Goal: Check status: Check status

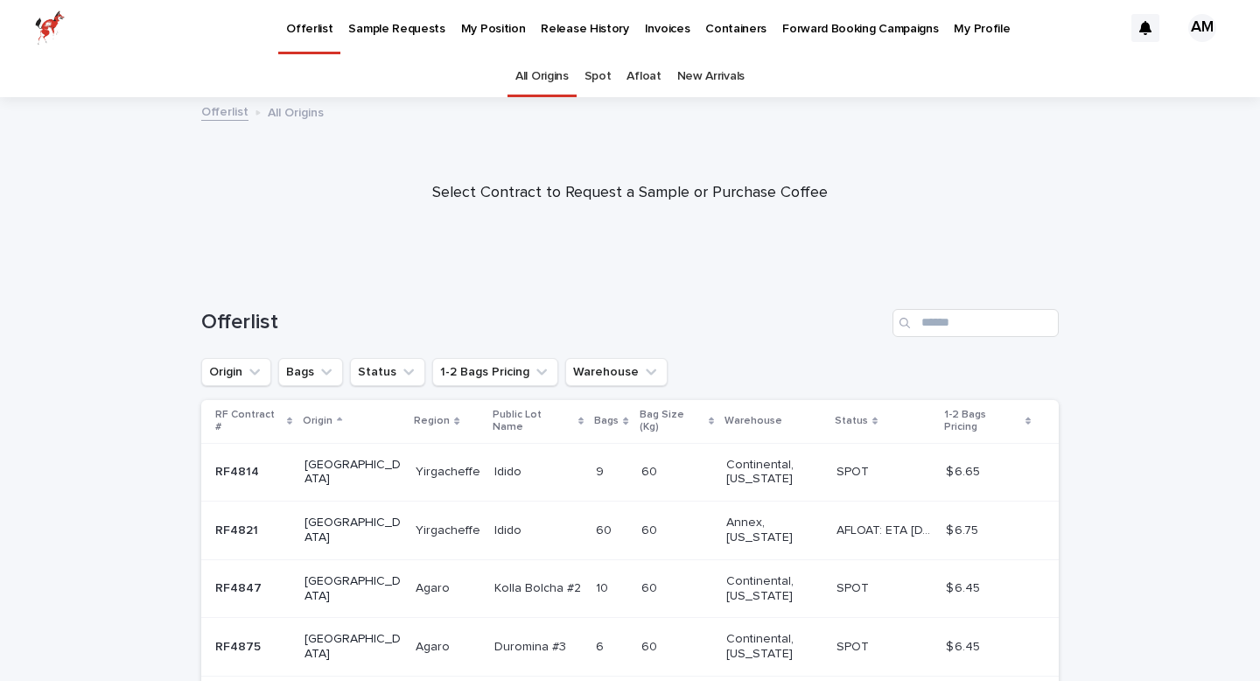
click at [489, 35] on p "My Position" at bounding box center [493, 18] width 65 height 37
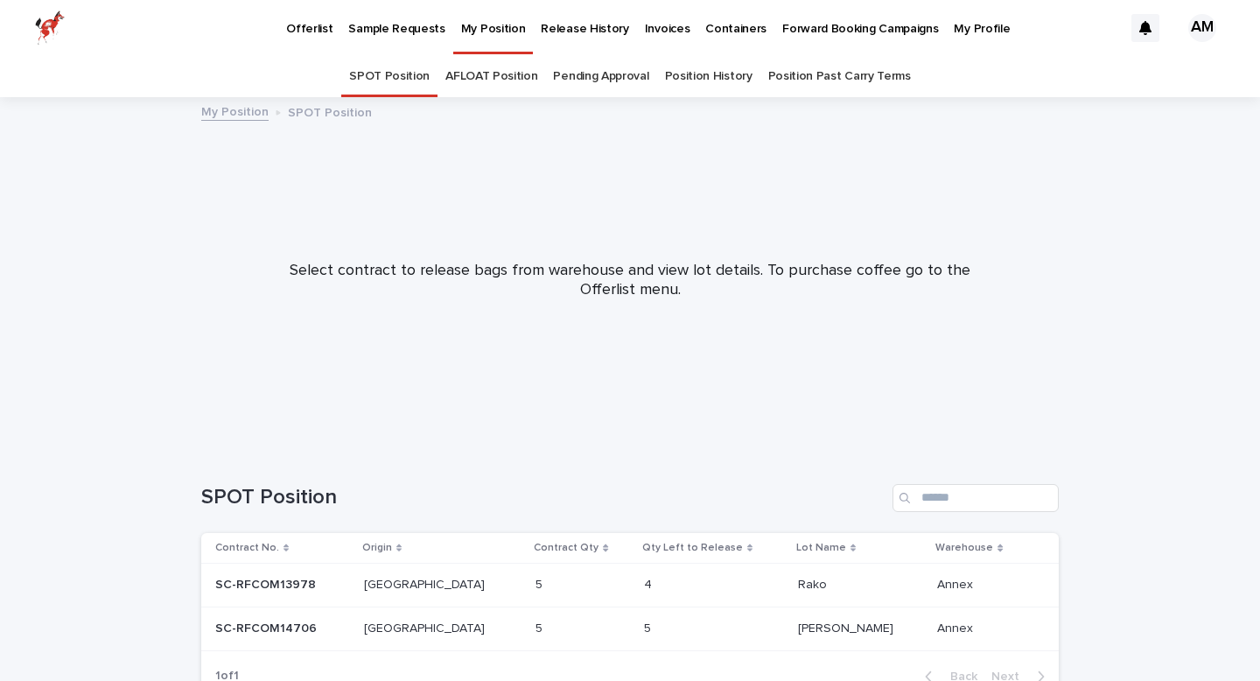
scroll to position [119, 0]
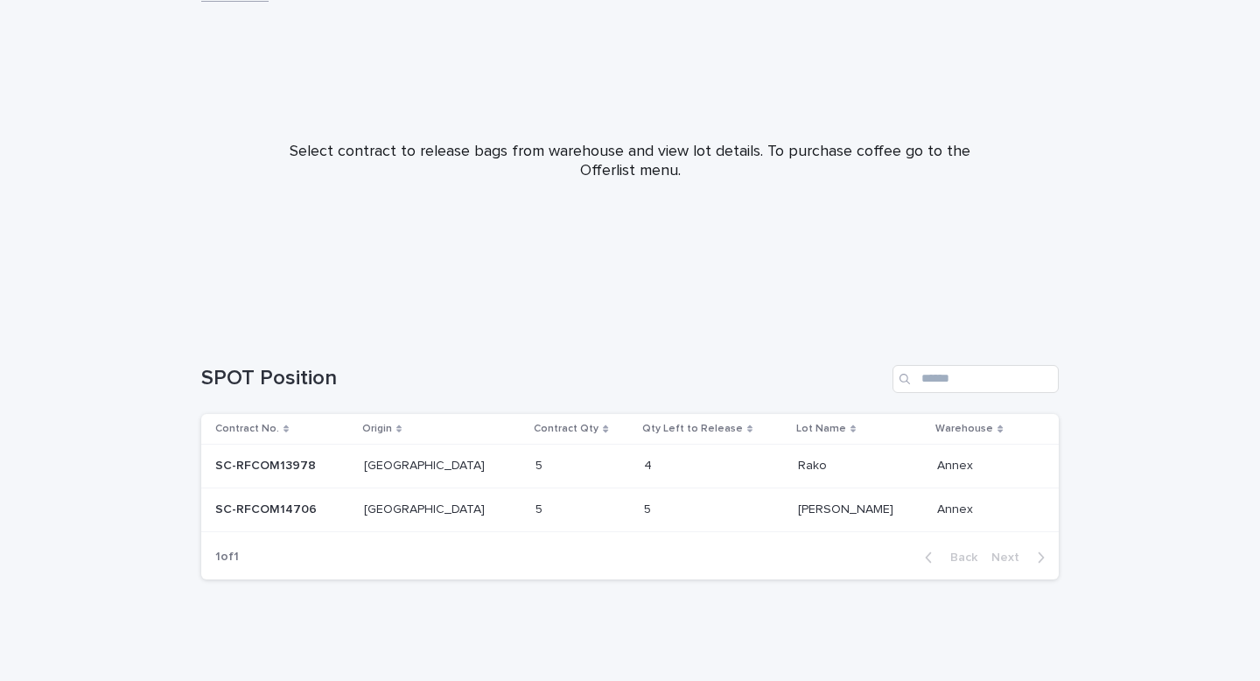
click at [383, 459] on td "[GEOGRAPHIC_DATA] [GEOGRAPHIC_DATA]" at bounding box center [442, 466] width 171 height 44
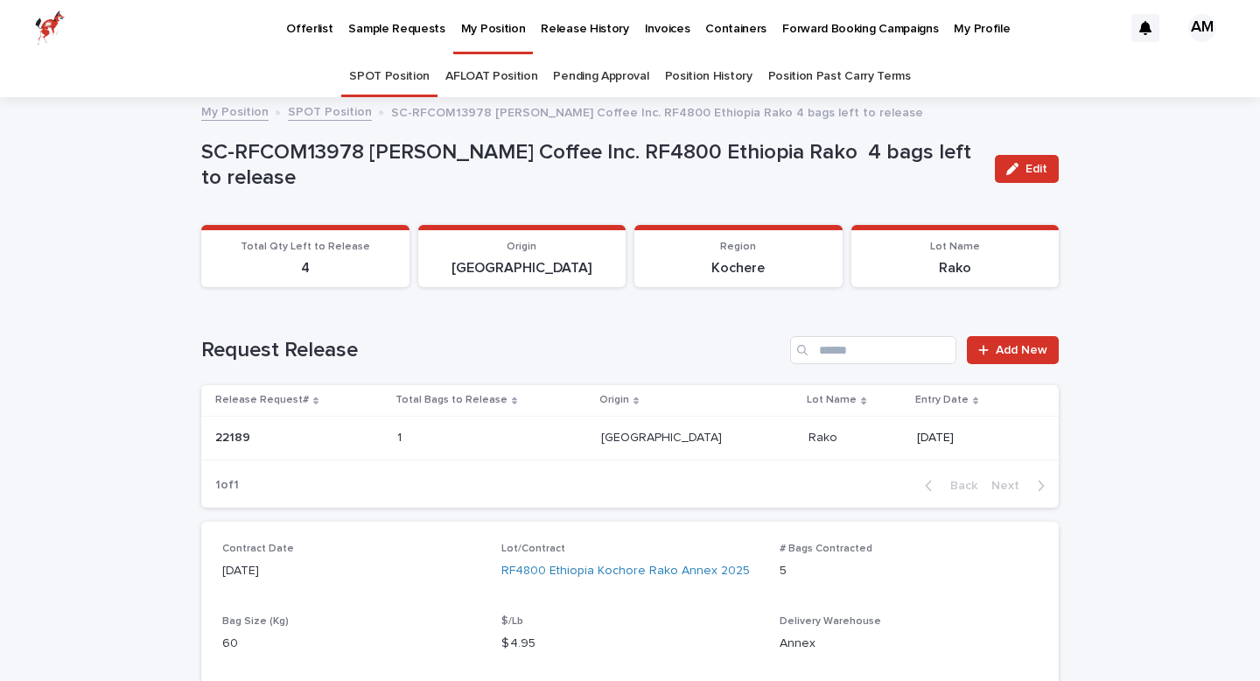
click at [368, 77] on link "SPOT Position" at bounding box center [389, 76] width 80 height 41
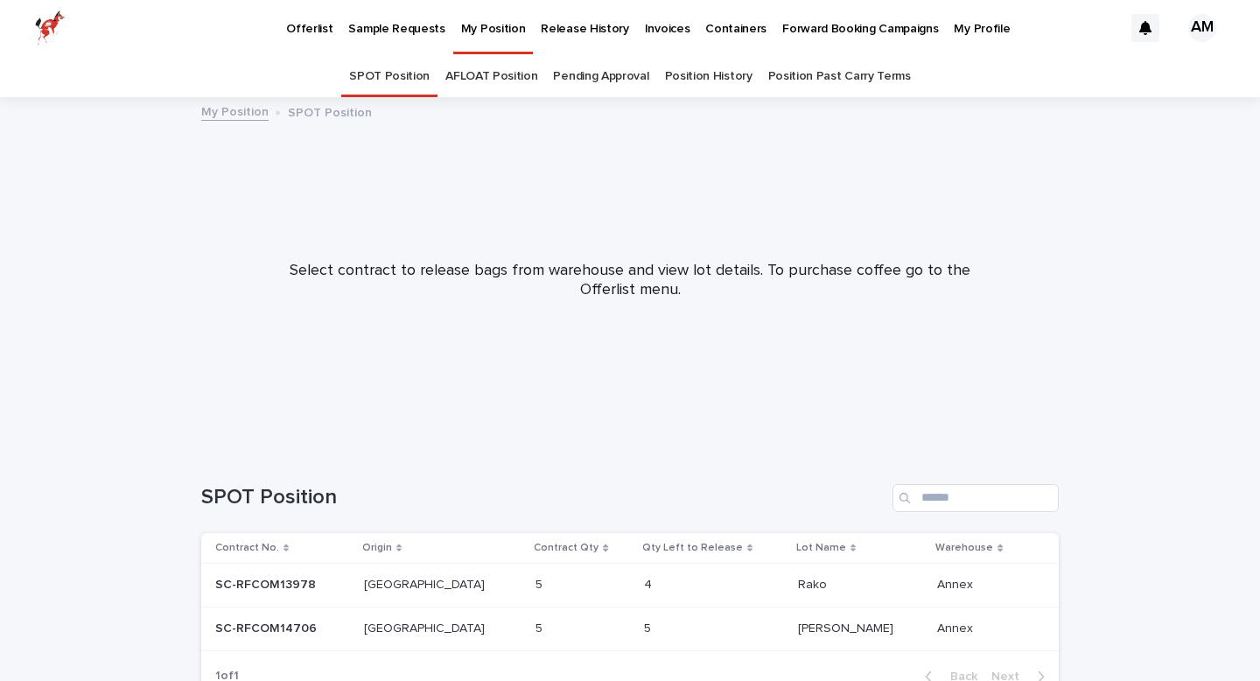
click at [732, 86] on link "Position History" at bounding box center [708, 76] width 87 height 41
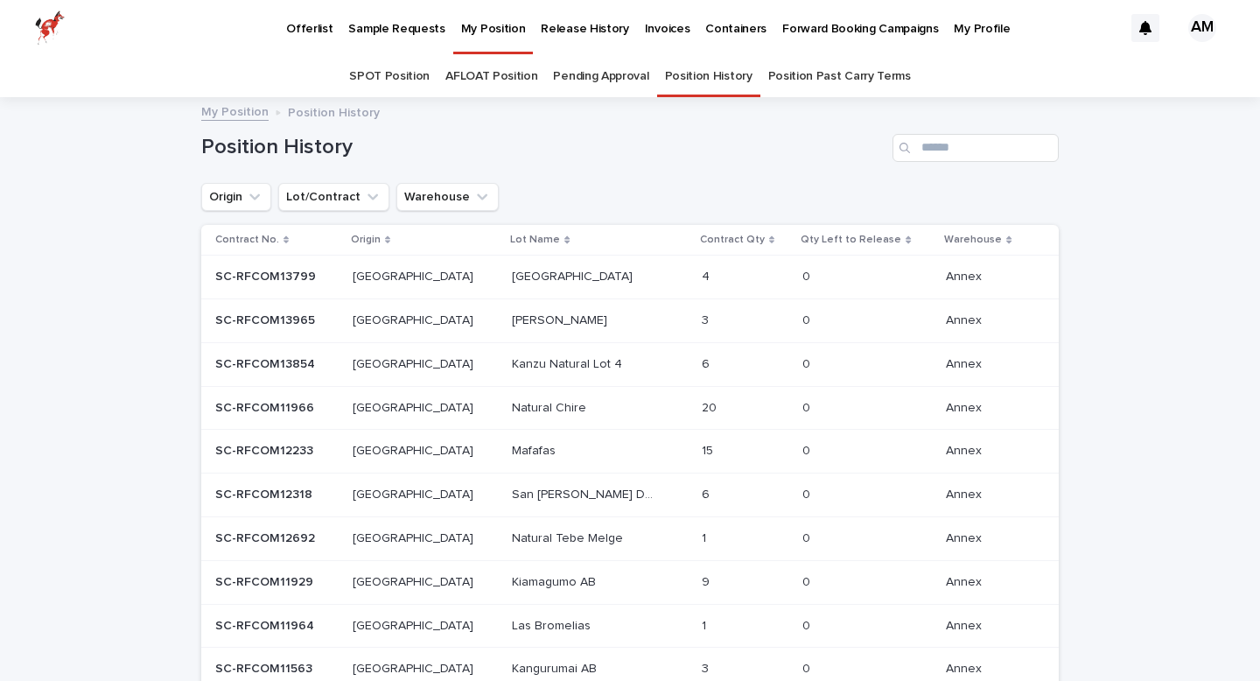
click at [512, 357] on p "Kanzu Natural Lot 4" at bounding box center [569, 362] width 114 height 18
